Goal: Task Accomplishment & Management: Use online tool/utility

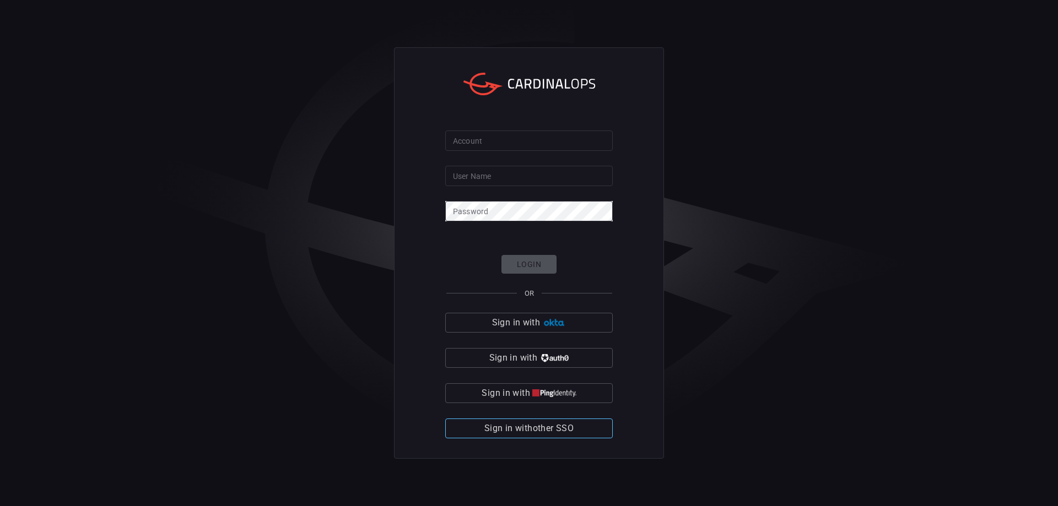
click at [535, 428] on span "Sign in with other SSO" at bounding box center [528, 428] width 89 height 15
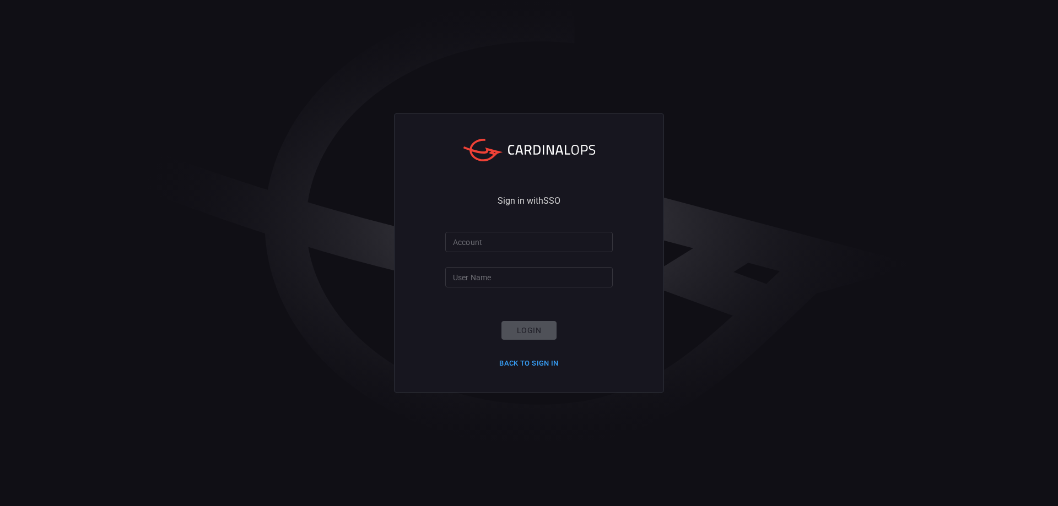
click at [536, 246] on input "Account" at bounding box center [528, 242] width 167 height 20
type input "clalit-health"
click at [511, 276] on input "User Name" at bounding box center [528, 277] width 167 height 20
type input "denysche"
click at [536, 333] on button "Login" at bounding box center [528, 330] width 55 height 19
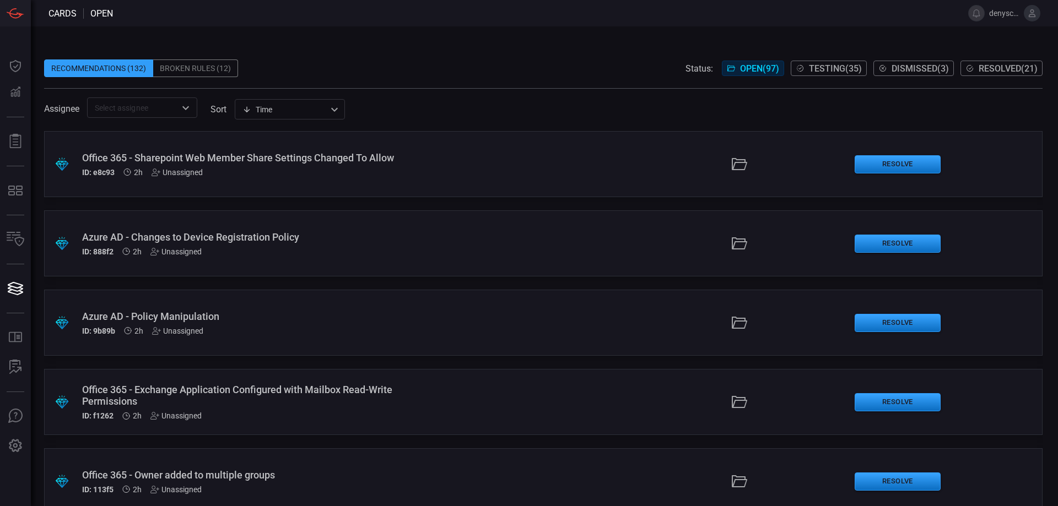
click at [158, 108] on input "text" at bounding box center [132, 108] width 85 height 14
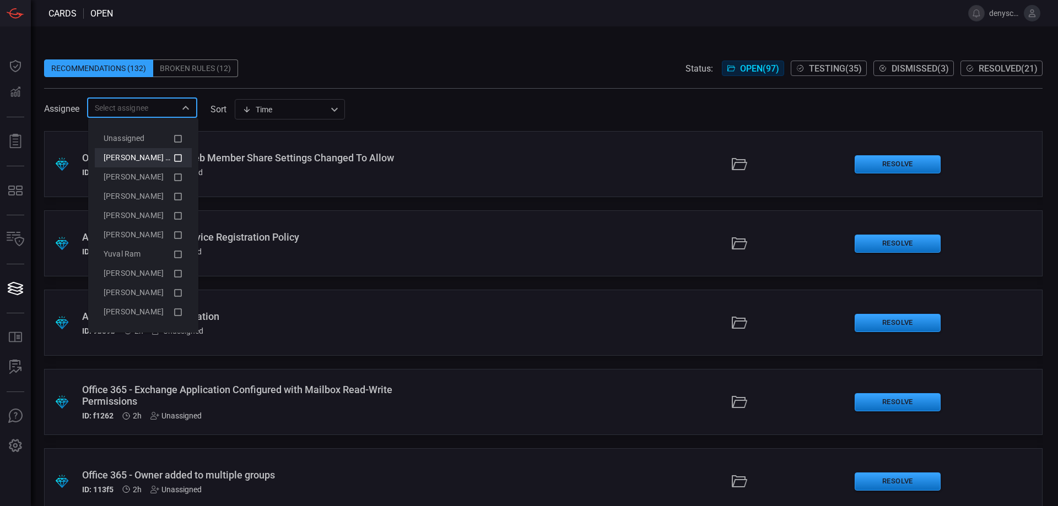
click at [176, 156] on icon at bounding box center [178, 157] width 10 height 13
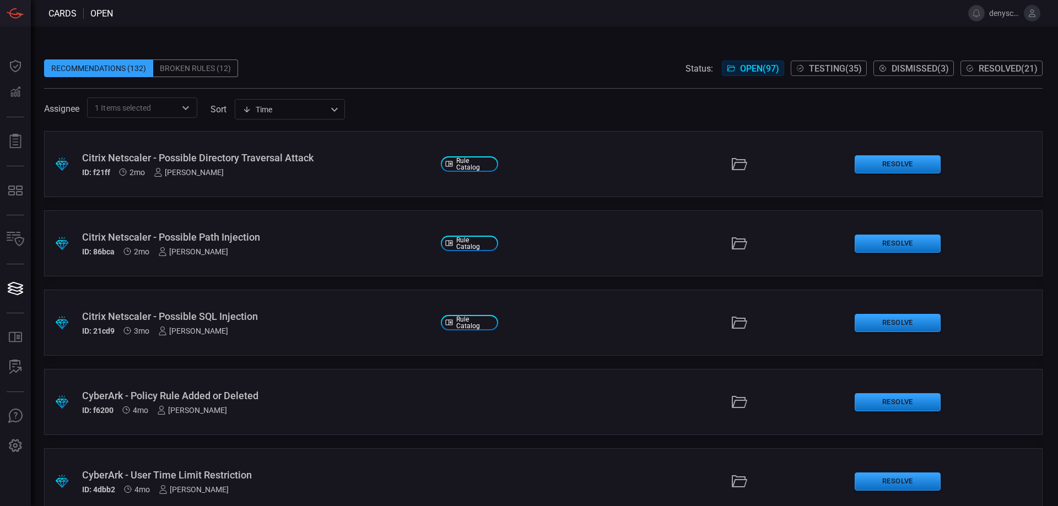
click at [366, 69] on div "Recommendations (132) Broken Rules (12) Status: Open ( 97 ) Testing ( 35 ) Dism…" at bounding box center [543, 68] width 998 height 18
